Goal: Find specific page/section: Find specific page/section

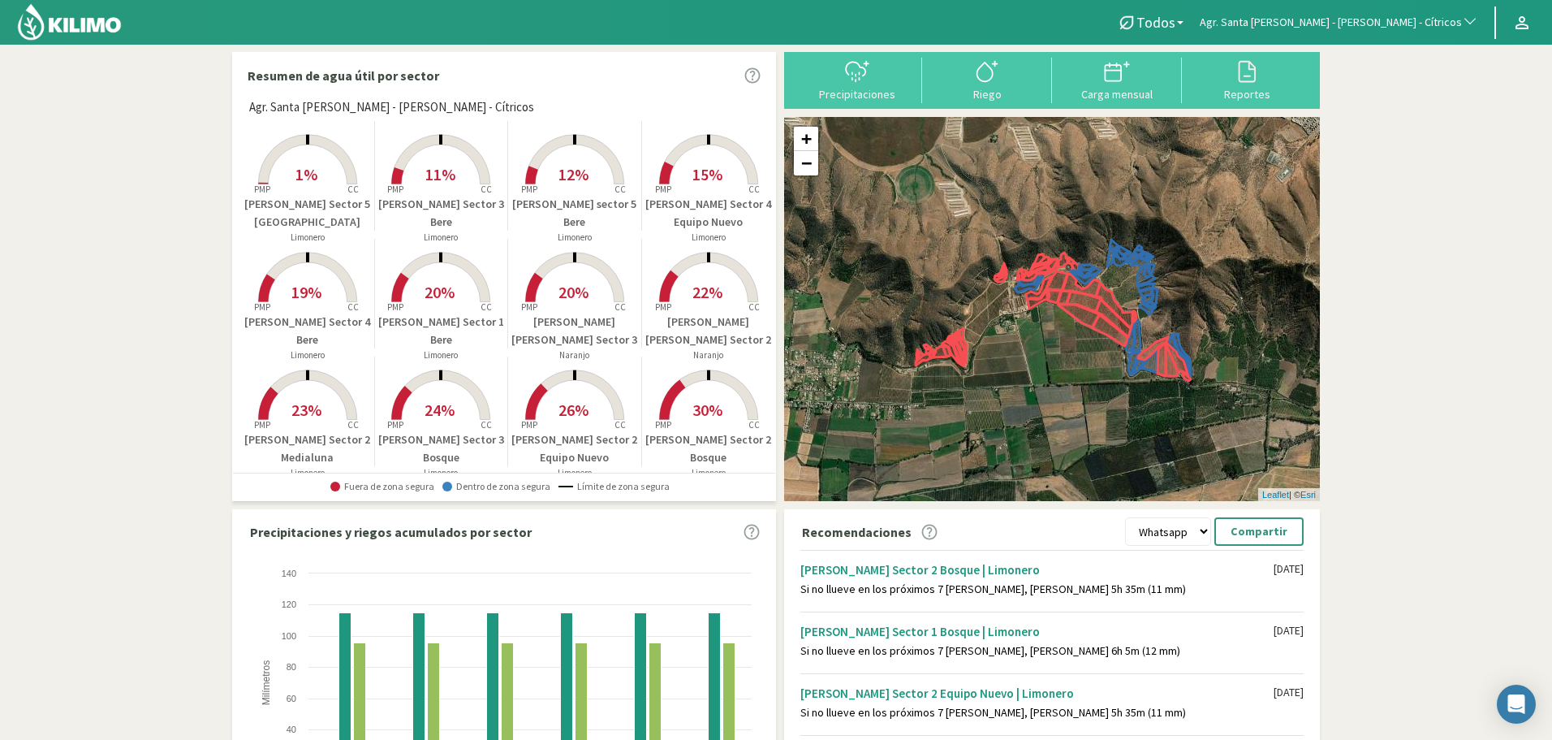
click at [1367, 2] on nav "Todos Todos Limonero [PERSON_NAME] Agr. Santa [PERSON_NAME] - [PERSON_NAME] - C…" at bounding box center [776, 22] width 1552 height 45
click at [1364, 12] on button "Agr. Santa [PERSON_NAME] - [PERSON_NAME] - Cítricos" at bounding box center [1339, 23] width 295 height 36
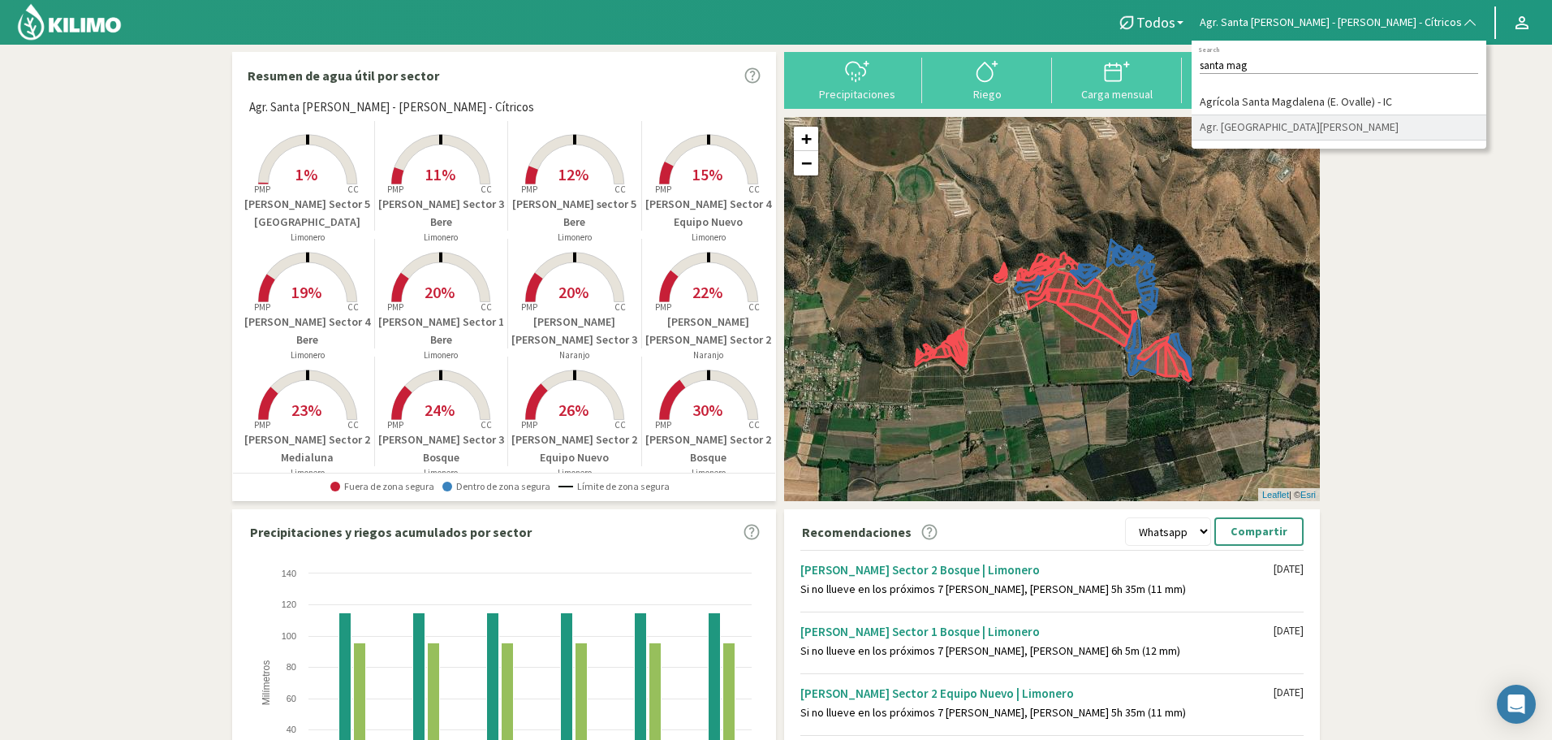
type input "santa mag"
click at [1425, 120] on li "Agr. [GEOGRAPHIC_DATA][PERSON_NAME]" at bounding box center [1339, 127] width 295 height 25
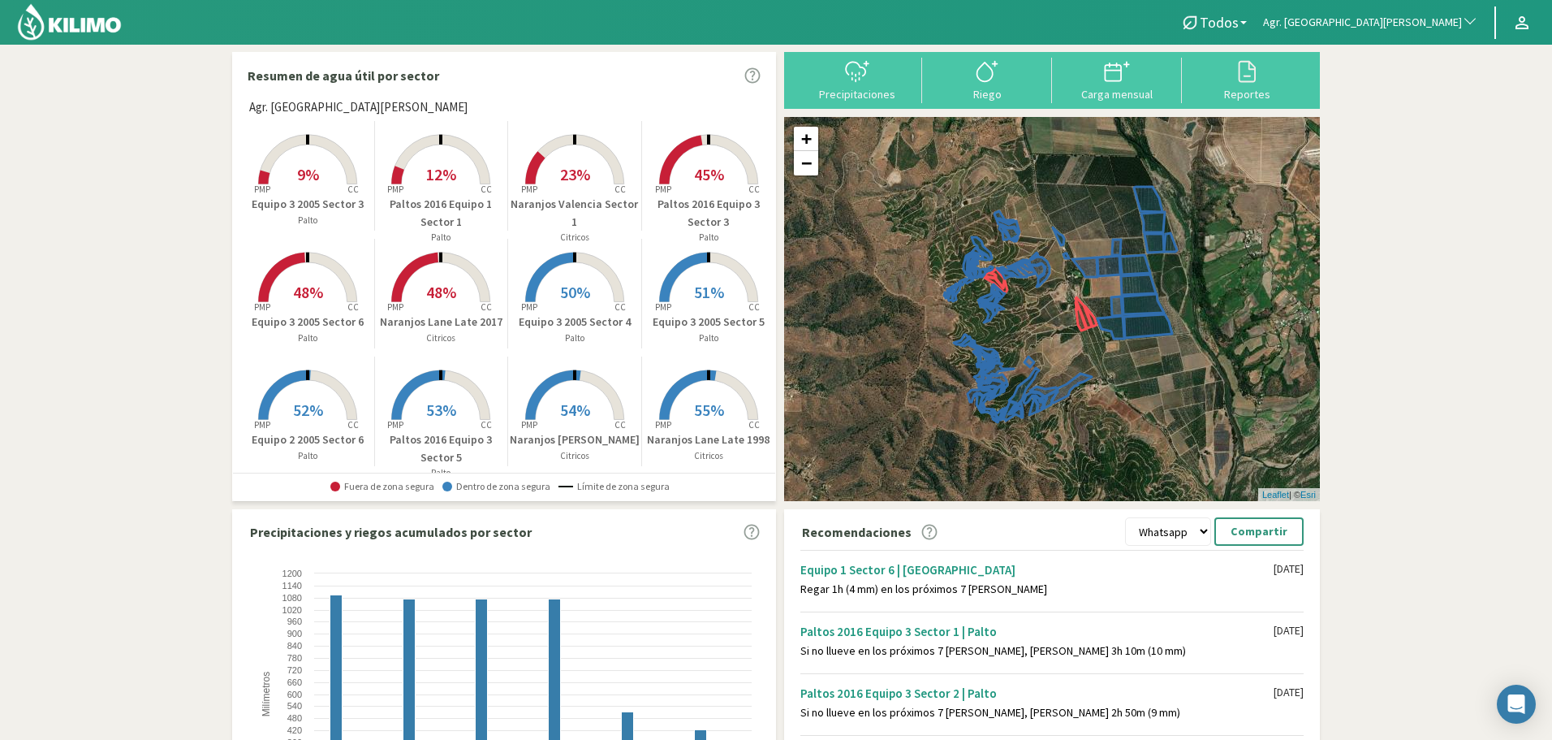
click at [316, 154] on rect at bounding box center [308, 186] width 130 height 130
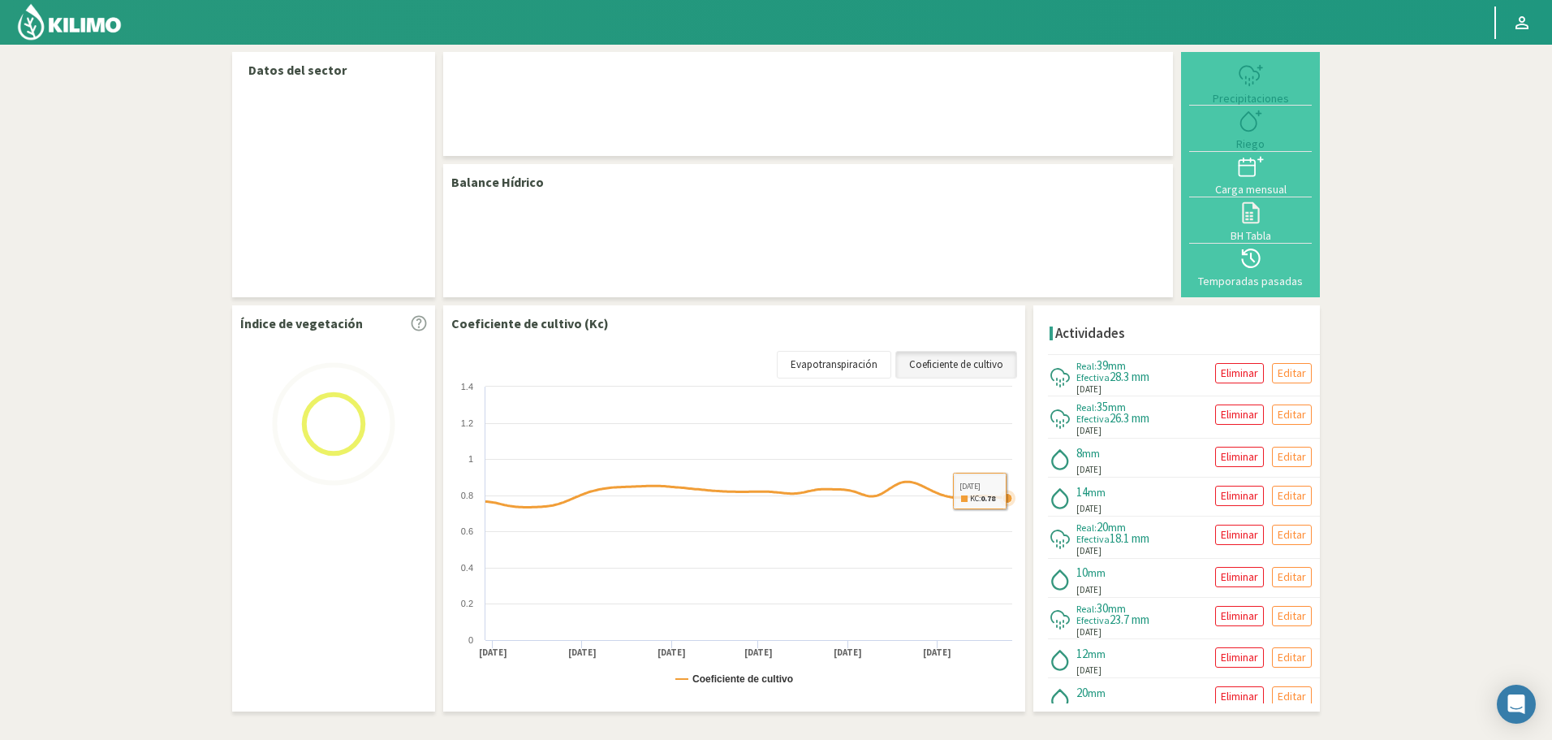
select select "22: Object"
select select "35: Object"
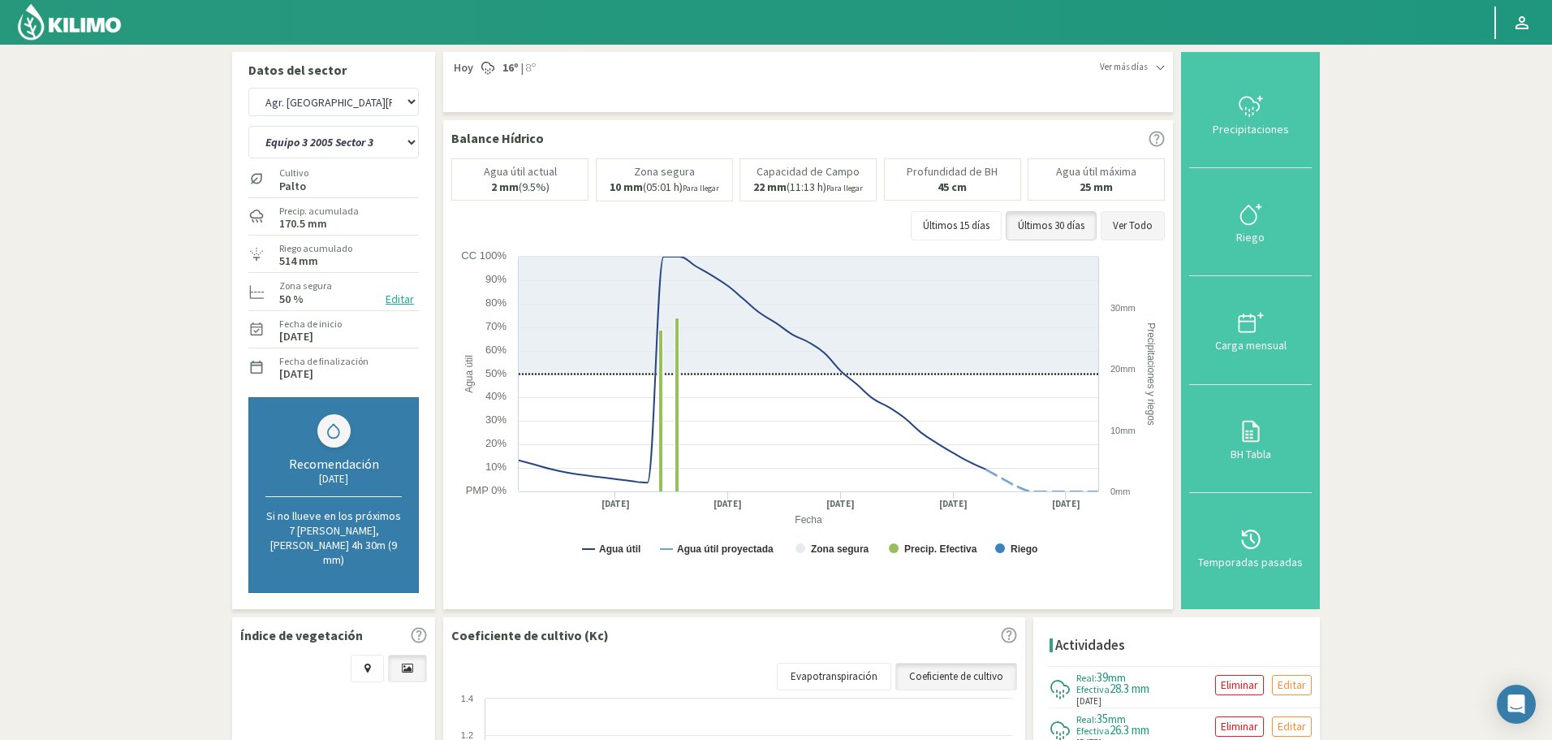
click at [1143, 220] on button "Ver Todo" at bounding box center [1133, 225] width 64 height 29
